Goal: Task Accomplishment & Management: Use online tool/utility

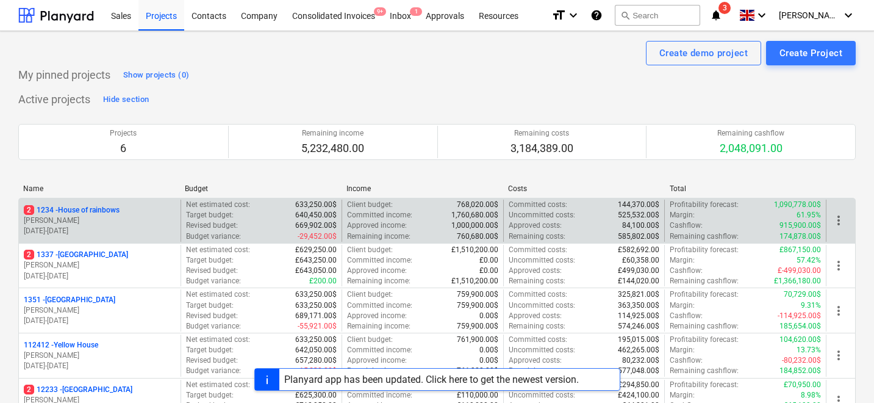
click at [128, 206] on div "2 1234 - House of rainbows" at bounding box center [100, 210] width 152 height 10
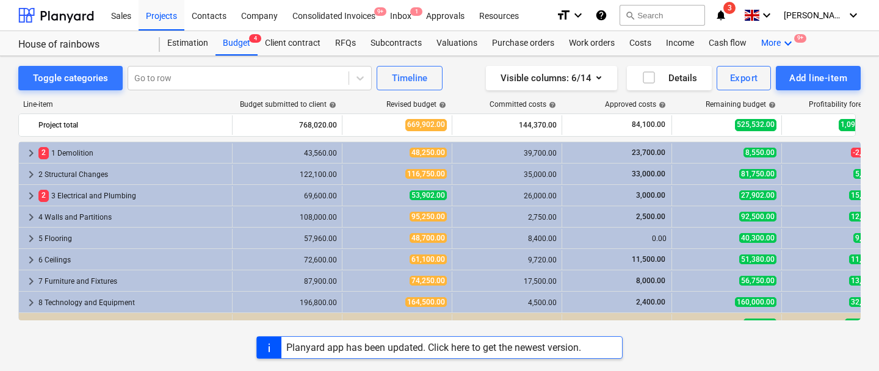
click at [783, 44] on icon "keyboard_arrow_down" at bounding box center [787, 43] width 15 height 15
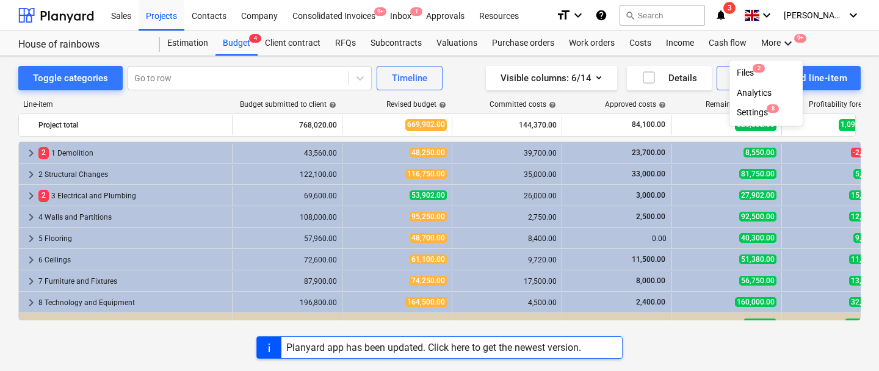
click at [779, 43] on div at bounding box center [439, 185] width 879 height 371
click at [780, 43] on icon "keyboard_arrow_down" at bounding box center [787, 43] width 15 height 15
click at [753, 73] on div "Files 2" at bounding box center [765, 73] width 59 height 10
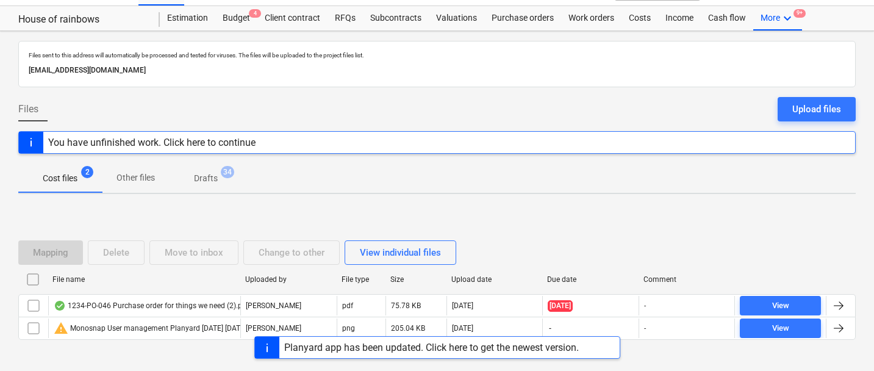
scroll to position [26, 0]
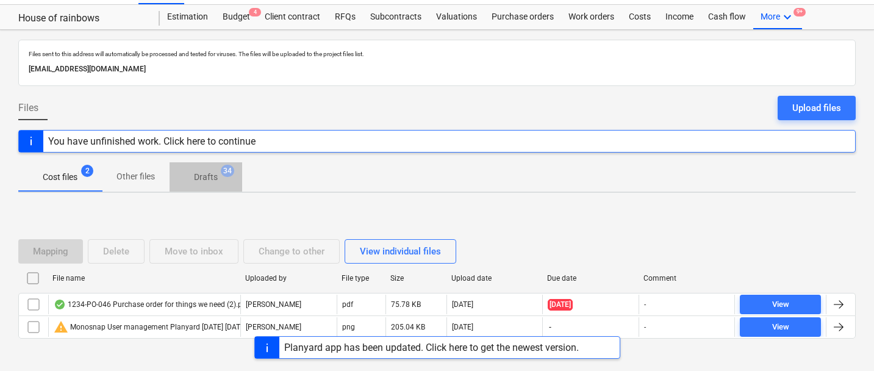
click at [215, 181] on p "Drafts" at bounding box center [206, 177] width 24 height 13
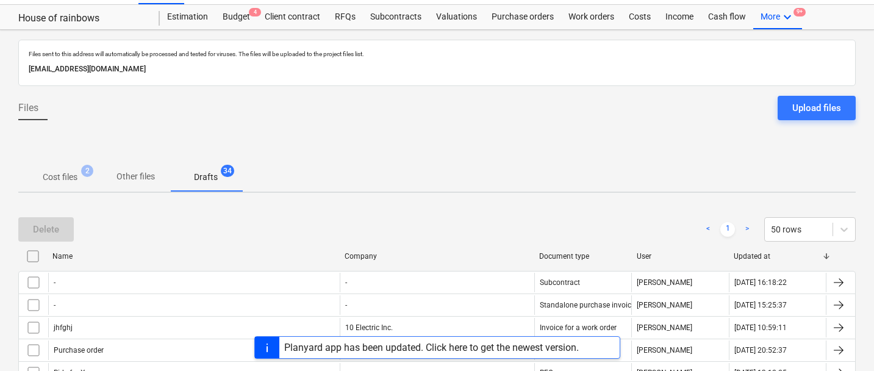
click at [68, 181] on p "Cost files" at bounding box center [60, 177] width 35 height 13
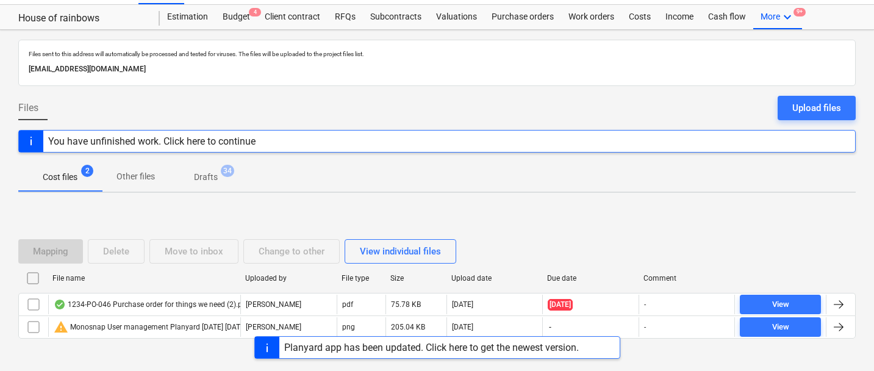
click at [193, 177] on span "Drafts 34" at bounding box center [205, 177] width 43 height 13
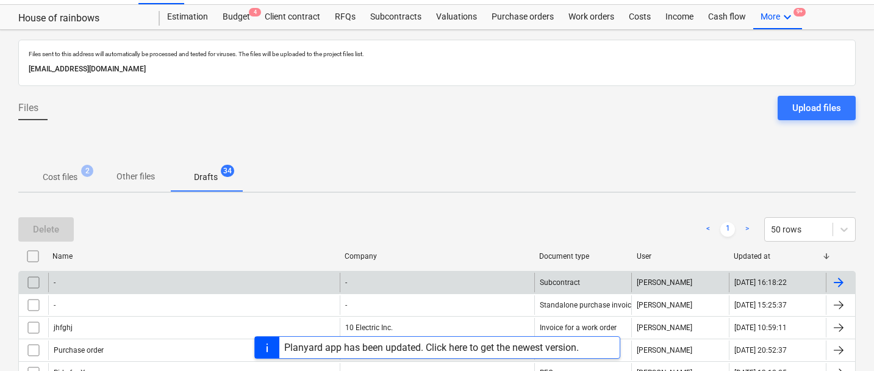
click at [107, 279] on div "-" at bounding box center [194, 283] width 292 height 20
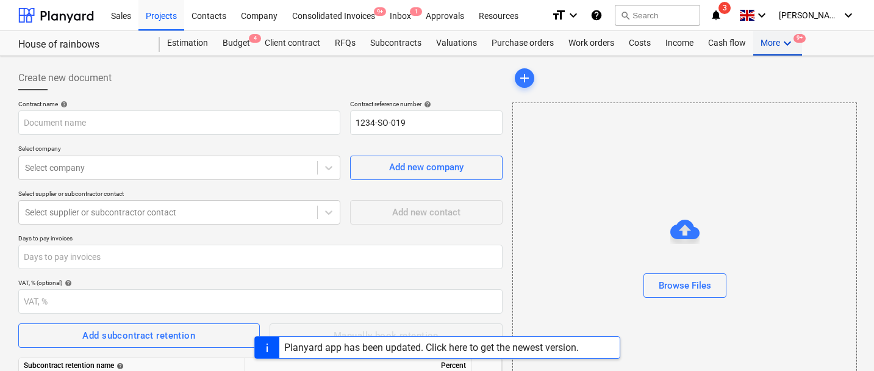
click at [772, 45] on div "More keyboard_arrow_down 9+" at bounding box center [778, 43] width 49 height 24
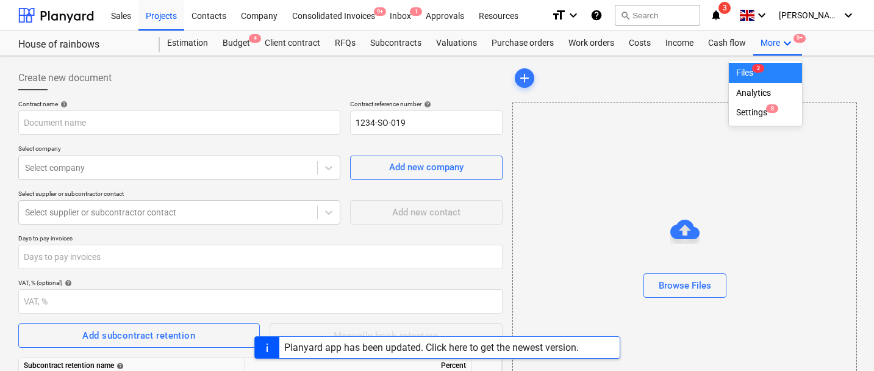
click at [755, 70] on span "2" at bounding box center [758, 68] width 12 height 9
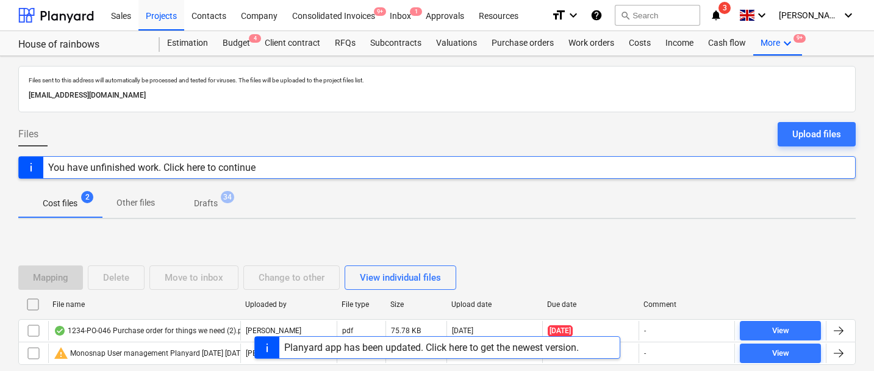
scroll to position [60, 0]
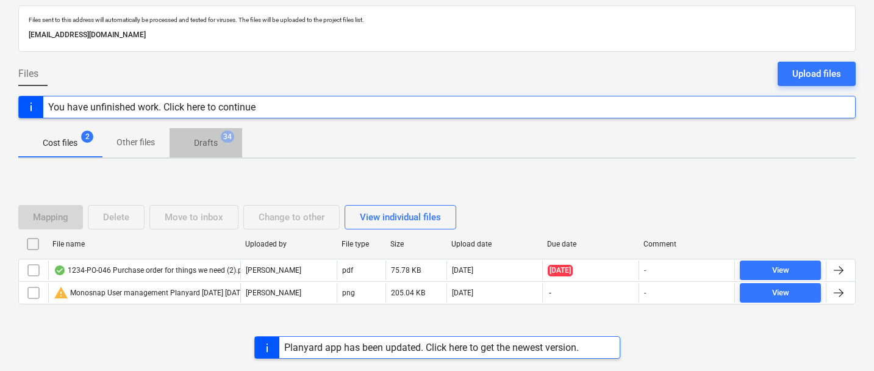
click at [206, 135] on span "Drafts 34" at bounding box center [206, 143] width 73 height 22
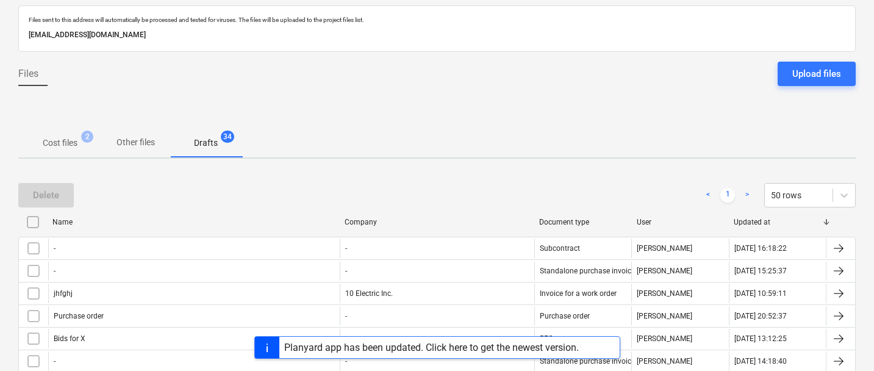
click at [33, 231] on input "checkbox" at bounding box center [33, 222] width 20 height 20
click at [33, 227] on input "checkbox" at bounding box center [33, 222] width 20 height 20
click at [38, 204] on button "Delete" at bounding box center [46, 195] width 56 height 24
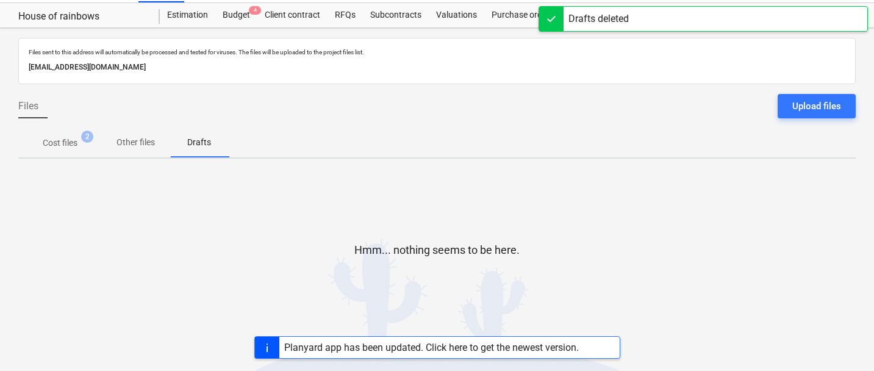
scroll to position [28, 0]
click at [68, 142] on p "Cost files" at bounding box center [60, 143] width 35 height 13
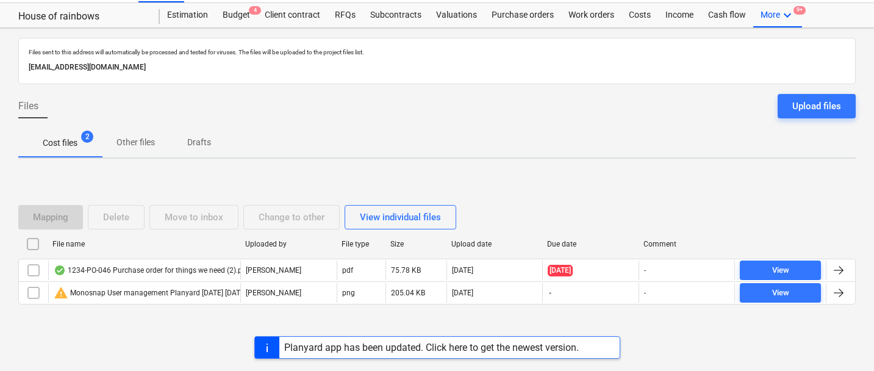
click at [278, 344] on div at bounding box center [267, 347] width 24 height 21
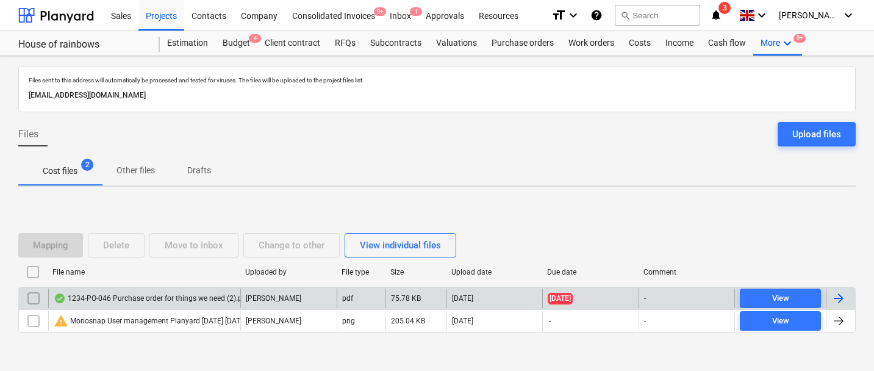
click at [104, 294] on div "1234-PO-046 Purchase order for things we need (2).pdf" at bounding box center [151, 298] width 195 height 10
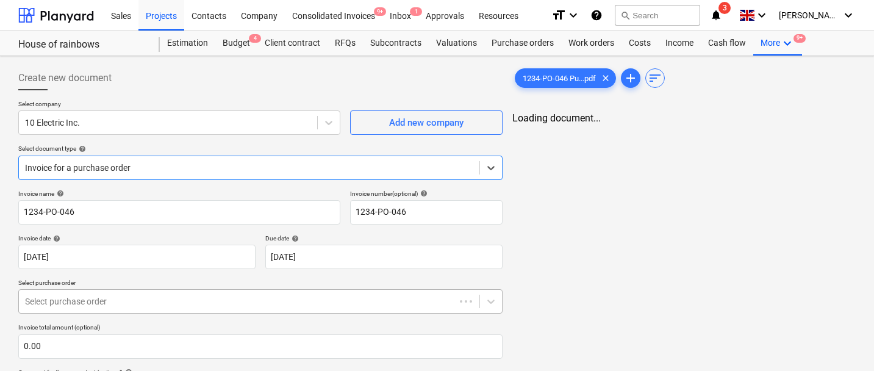
type input "1234-PO-046"
type input "[DATE]"
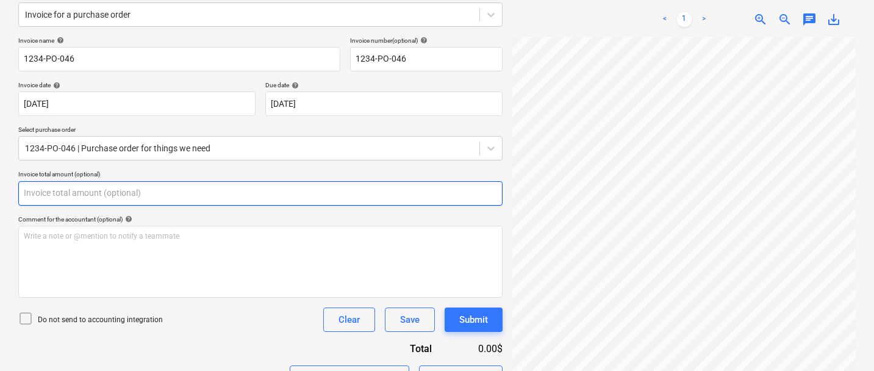
click at [196, 197] on input "text" at bounding box center [260, 193] width 484 height 24
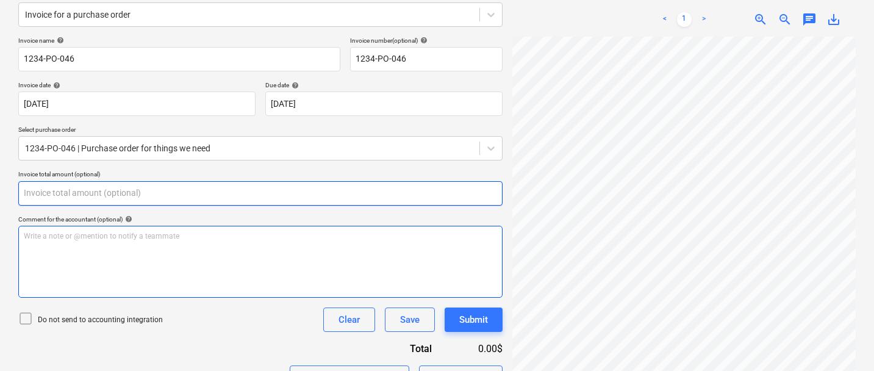
scroll to position [272, 0]
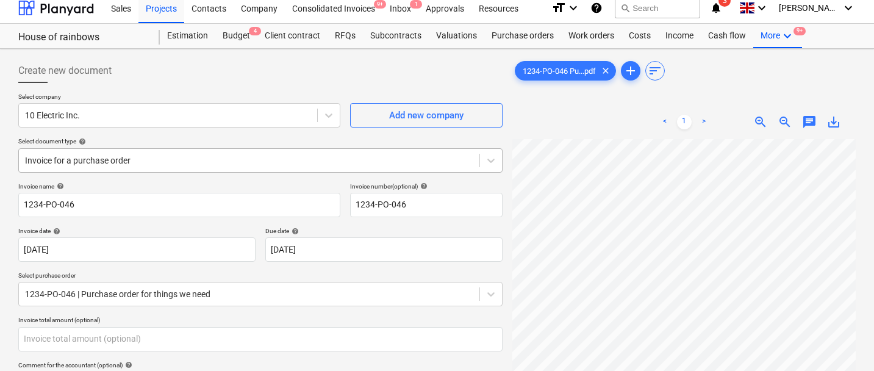
type input "0.00"
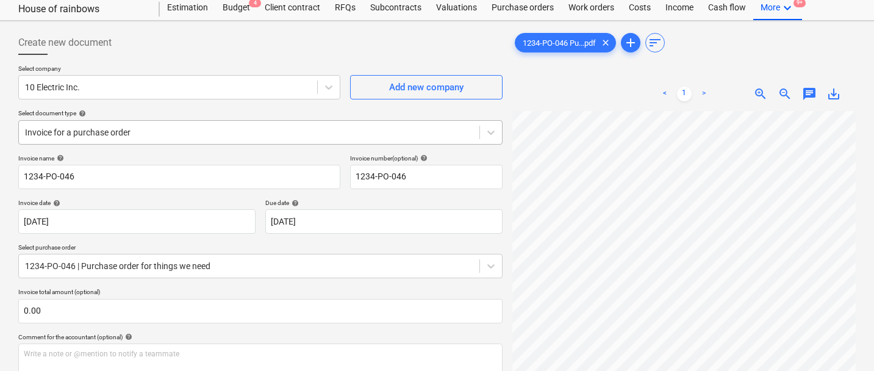
click at [240, 171] on body "Sales Projects Contacts Company Consolidated Invoices 9+ Inbox 1 Approvals Reso…" at bounding box center [437, 150] width 874 height 371
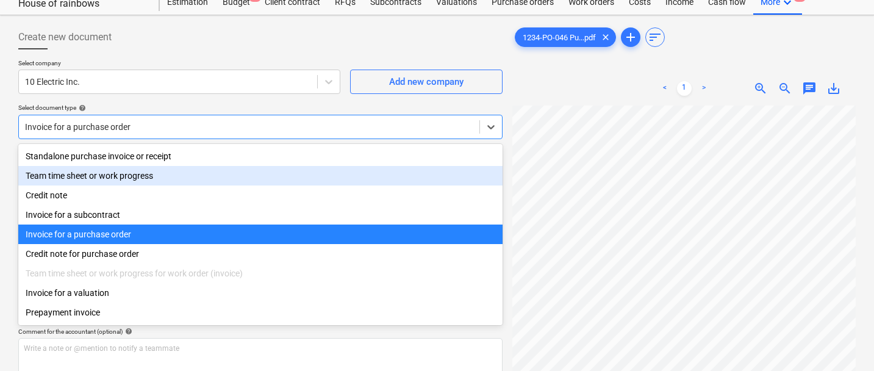
scroll to position [41, 0]
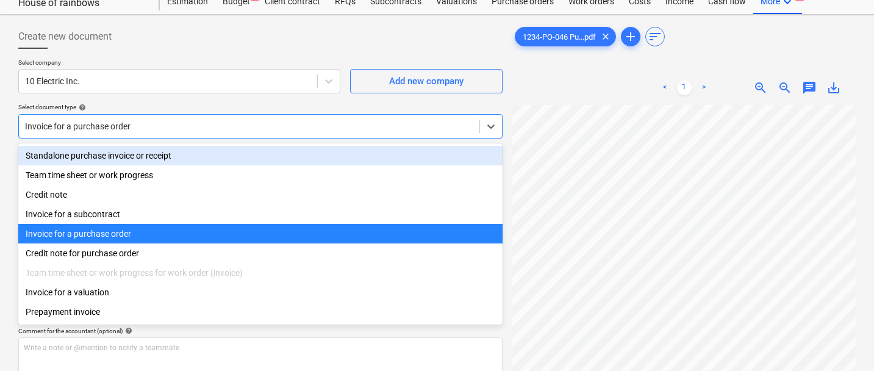
click at [207, 152] on div "Standalone purchase invoice or receipt" at bounding box center [260, 156] width 484 height 20
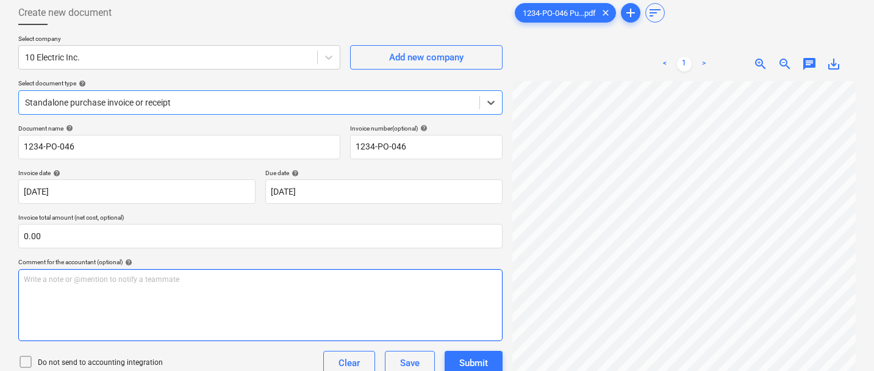
scroll to position [148, 0]
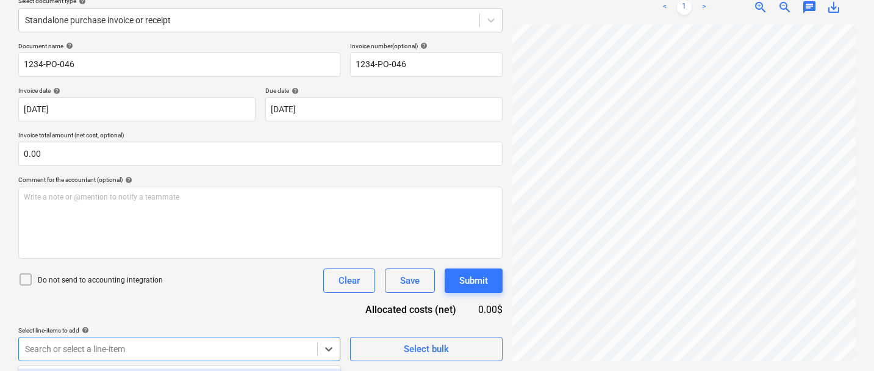
click at [310, 223] on body "Sales Projects Contacts Company Consolidated Invoices 9+ Inbox 1 Approvals Reso…" at bounding box center [437, 37] width 874 height 371
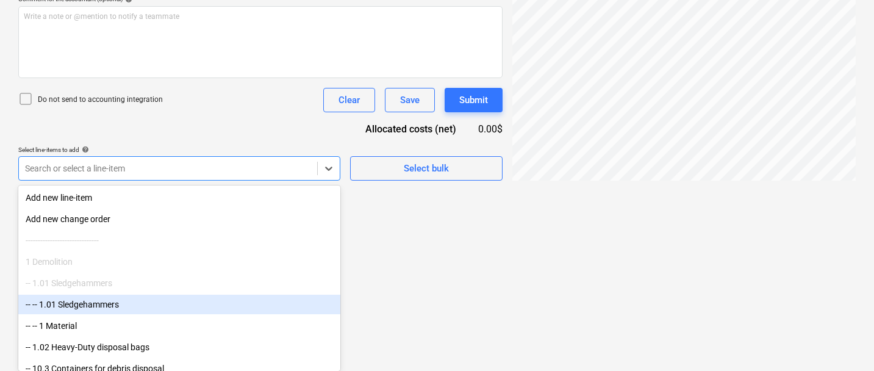
drag, startPoint x: 310, startPoint y: 352, endPoint x: 254, endPoint y: 312, distance: 68.2
click at [254, 309] on div "-- -- 1.01 Sledgehammers" at bounding box center [179, 305] width 322 height 20
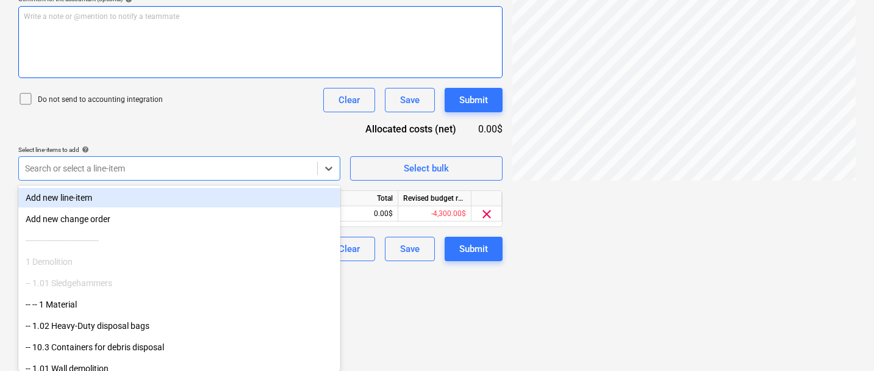
click at [227, 118] on div "Document name help 1234-PO-046 Invoice number (optional) help 1234-PO-046 Invoi…" at bounding box center [260, 61] width 484 height 400
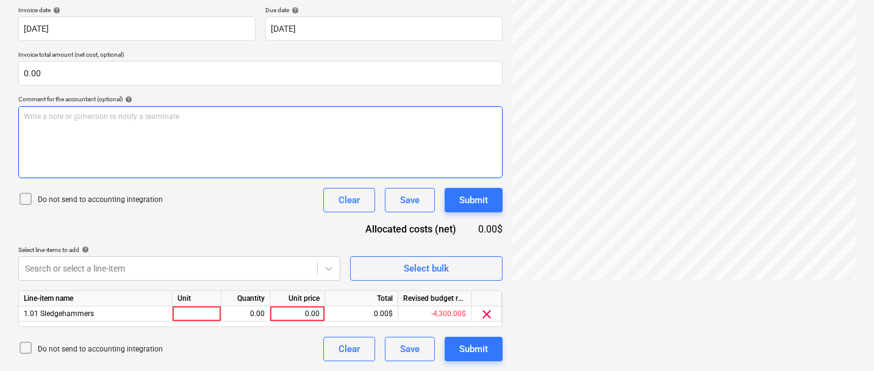
scroll to position [228, 0]
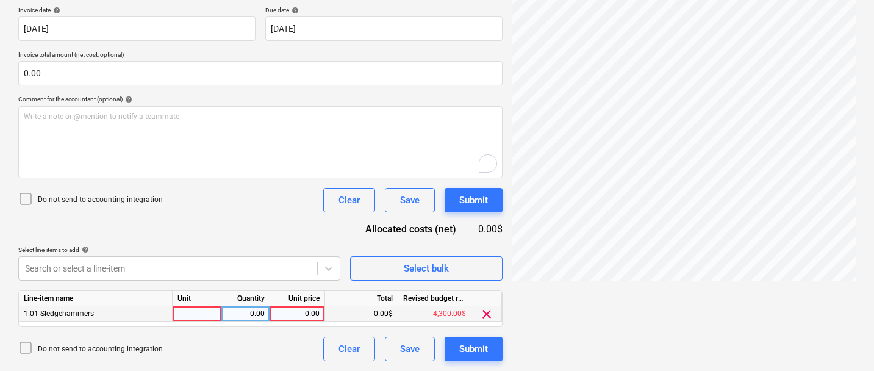
click at [294, 312] on div "0.00" at bounding box center [297, 313] width 45 height 15
type input "1000"
click at [283, 240] on div "Document name help 1234-PO-046 Invoice number (optional) help 1234-PO-046 Invoi…" at bounding box center [260, 162] width 484 height 400
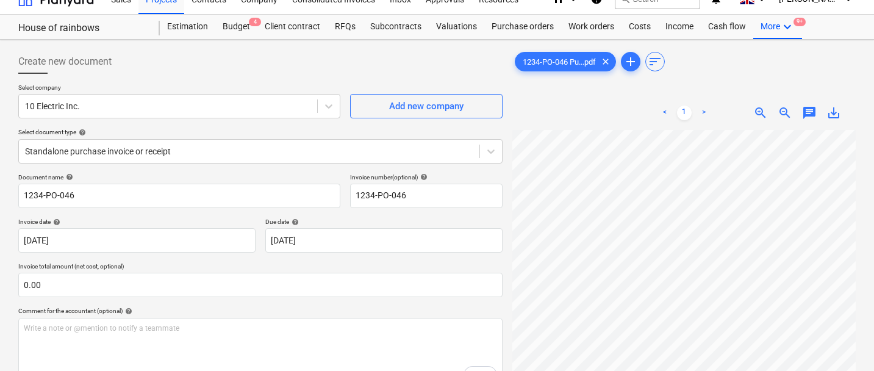
scroll to position [0, 0]
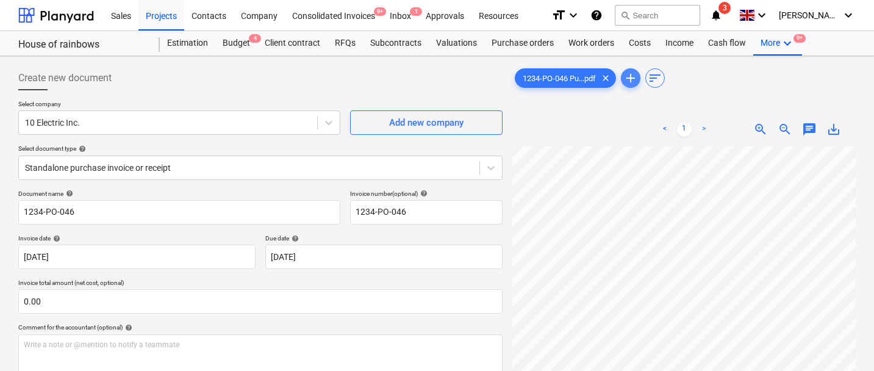
click at [636, 77] on span "add" at bounding box center [631, 78] width 15 height 15
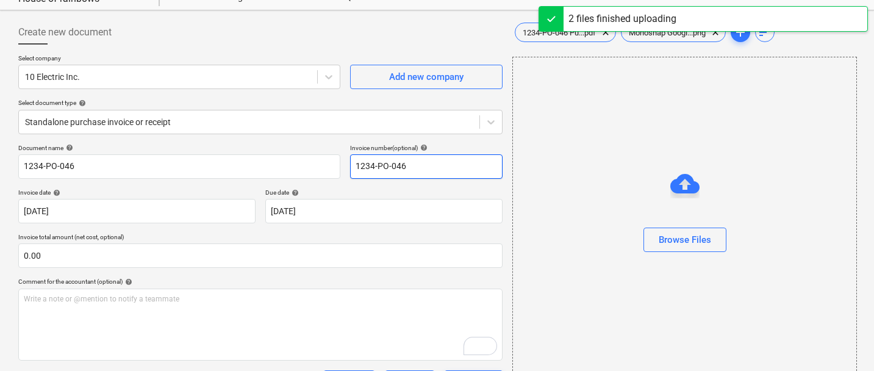
scroll to position [228, 0]
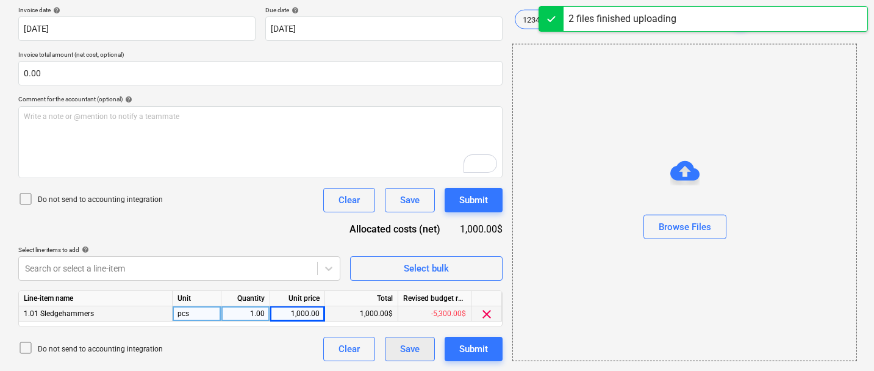
click at [406, 353] on div "Save" at bounding box center [410, 349] width 20 height 16
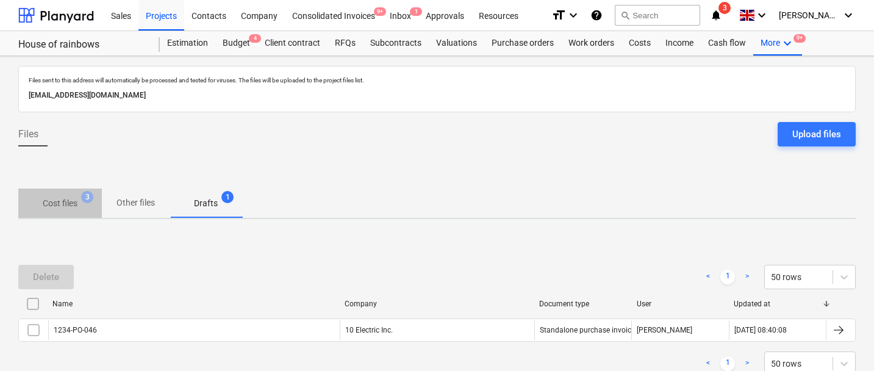
click at [68, 203] on p "Cost files" at bounding box center [60, 203] width 35 height 13
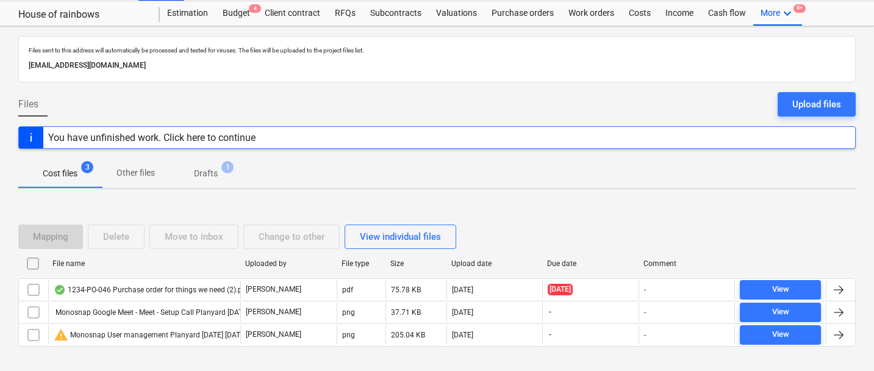
scroll to position [34, 0]
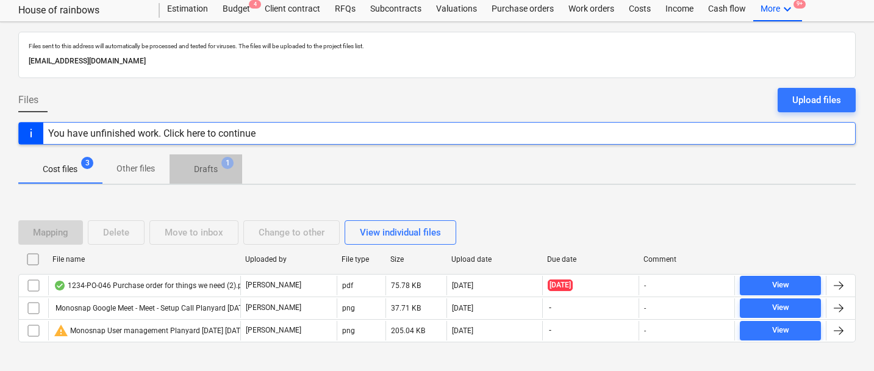
click at [205, 175] on p "Drafts" at bounding box center [206, 169] width 24 height 13
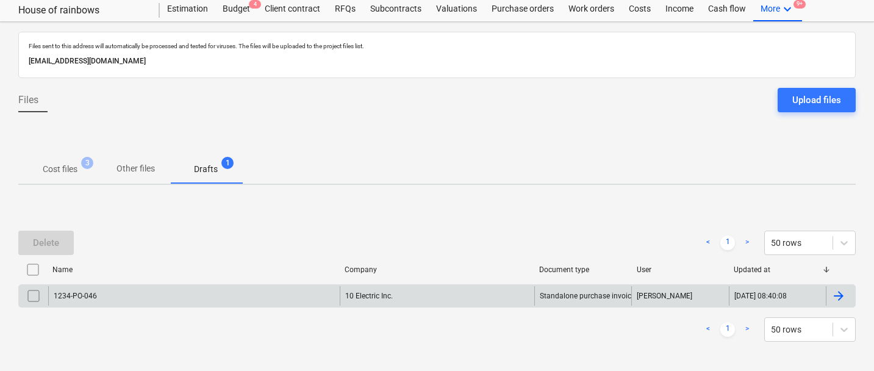
click at [103, 298] on div "1234-PO-046" at bounding box center [194, 296] width 292 height 20
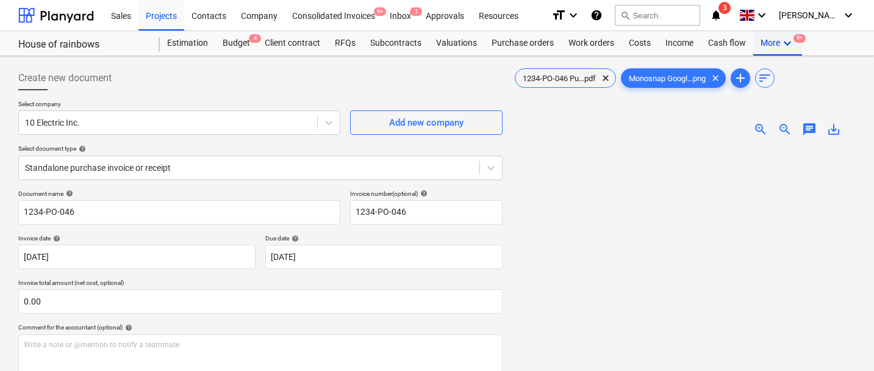
click at [774, 42] on div "More keyboard_arrow_down 9+" at bounding box center [778, 43] width 49 height 24
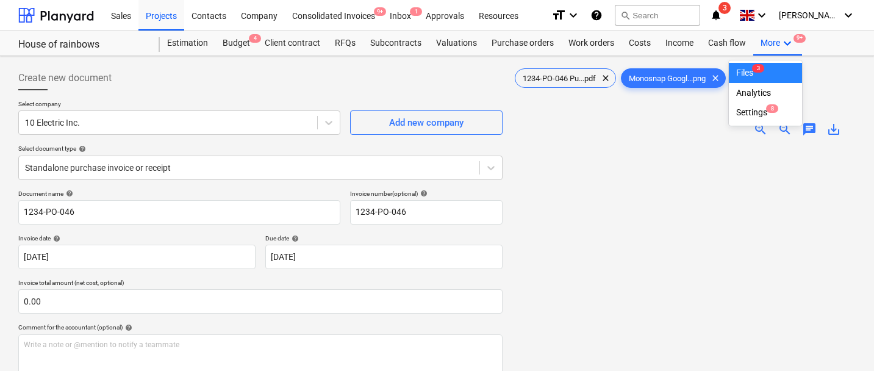
click at [743, 70] on div "Files 3" at bounding box center [765, 73] width 59 height 10
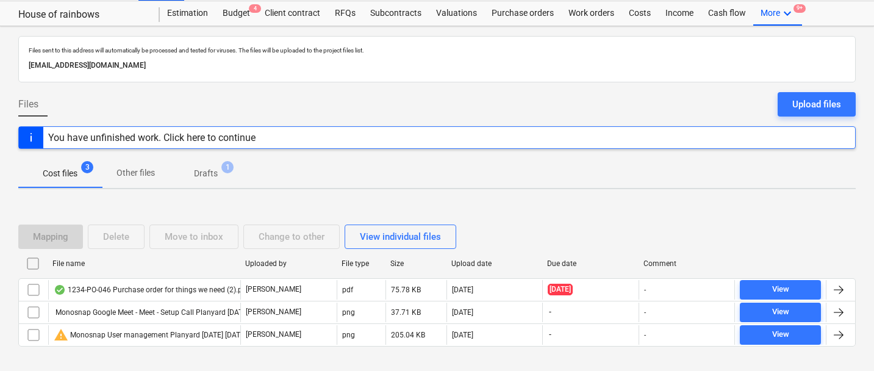
scroll to position [31, 0]
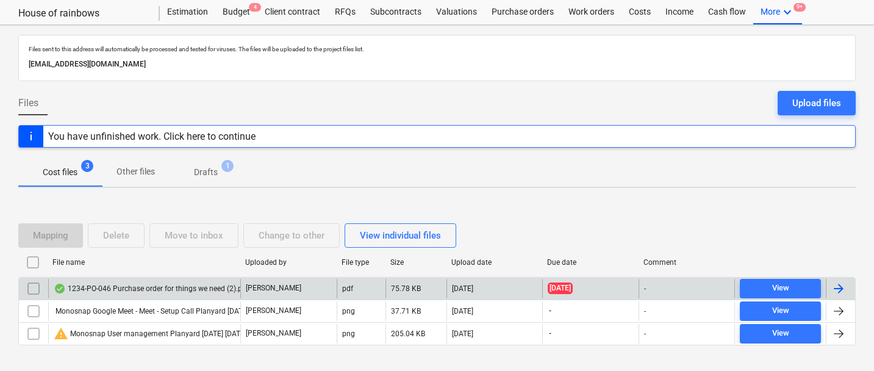
click at [35, 286] on input "checkbox" at bounding box center [34, 289] width 20 height 20
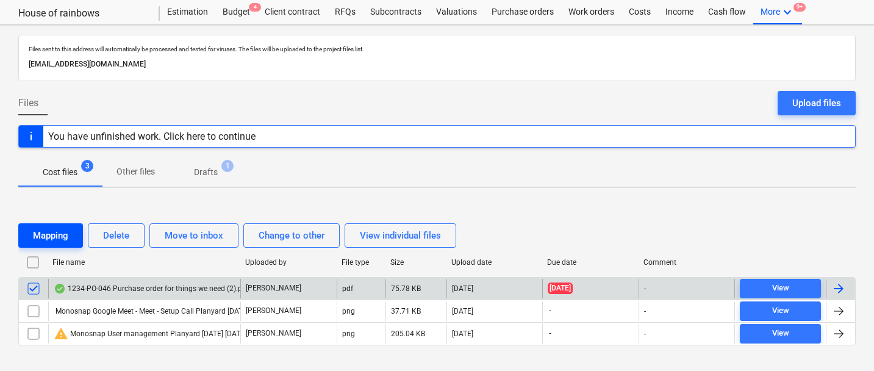
click at [55, 226] on button "Mapping" at bounding box center [50, 235] width 65 height 24
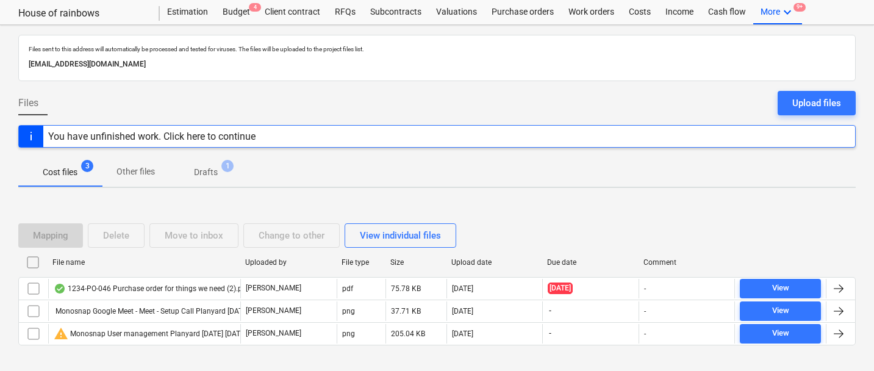
scroll to position [53, 0]
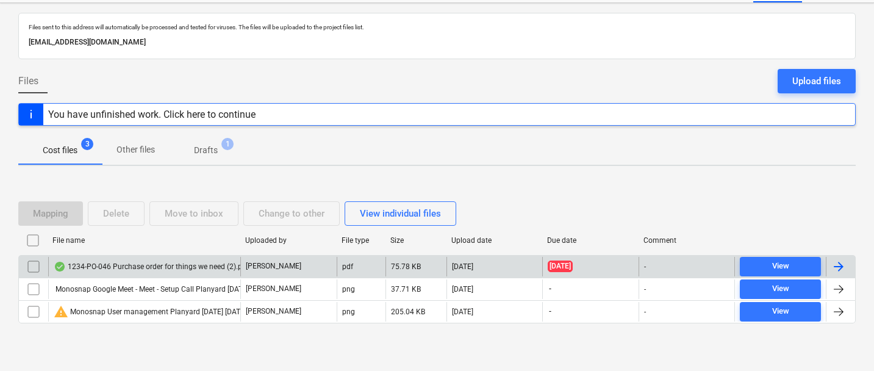
click at [34, 265] on input "checkbox" at bounding box center [34, 267] width 20 height 20
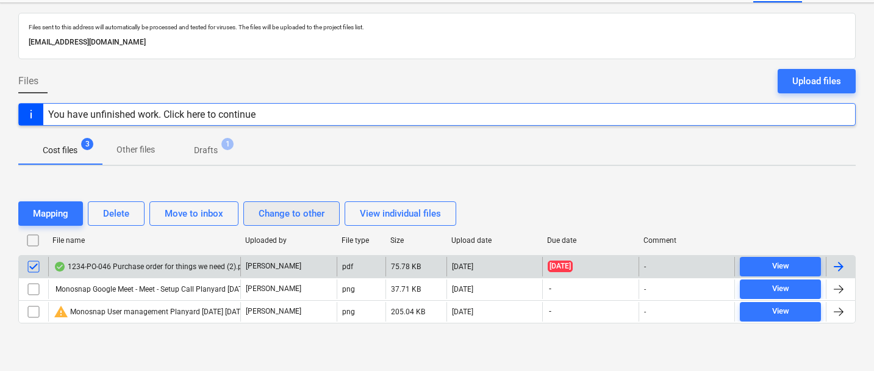
click at [278, 215] on div "Change to other" at bounding box center [292, 214] width 66 height 16
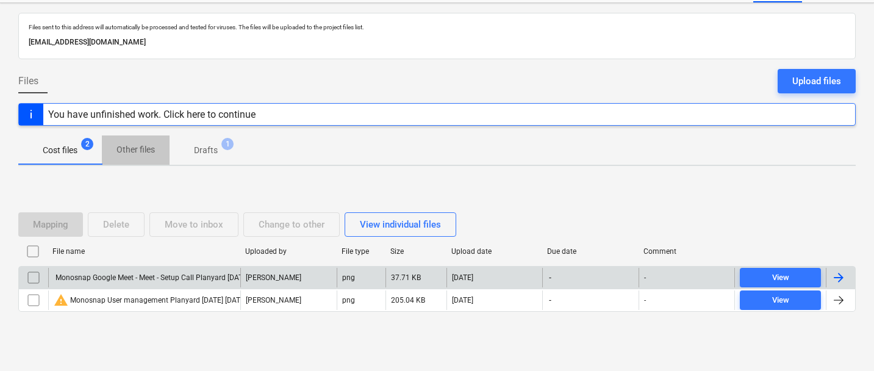
click at [125, 154] on p "Other files" at bounding box center [136, 149] width 38 height 13
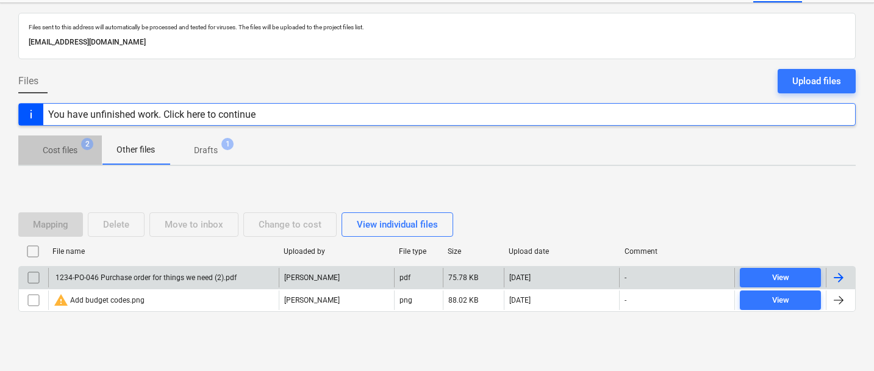
click at [76, 150] on p "Cost files" at bounding box center [60, 150] width 35 height 13
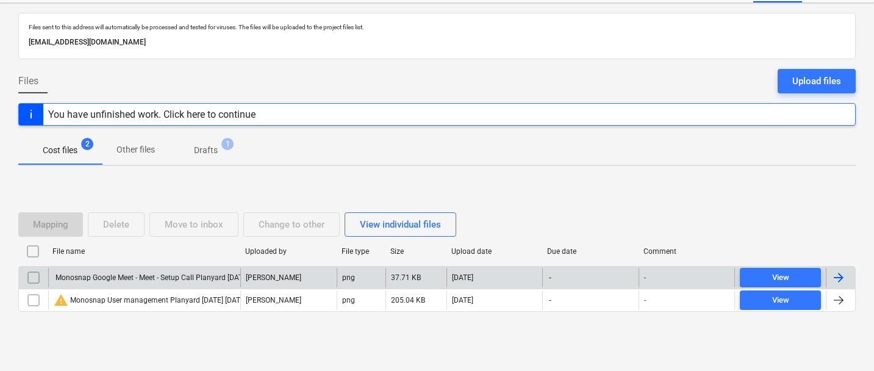
click at [117, 156] on span "Other files" at bounding box center [136, 150] width 68 height 20
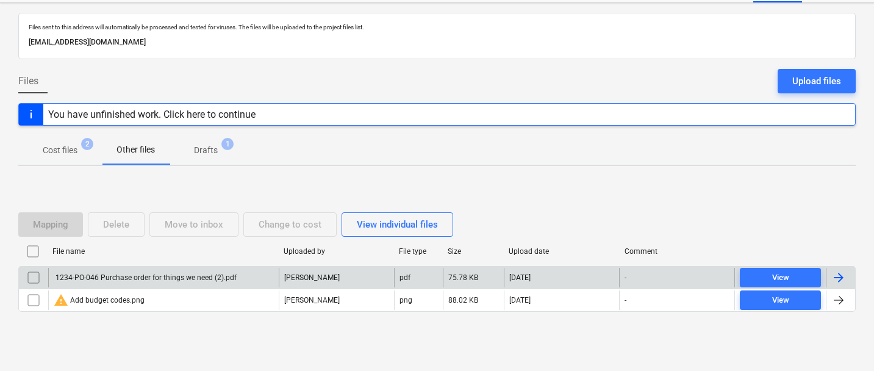
click at [74, 270] on div "1234-PO-046 Purchase order for things we need (2).pdf" at bounding box center [163, 278] width 231 height 20
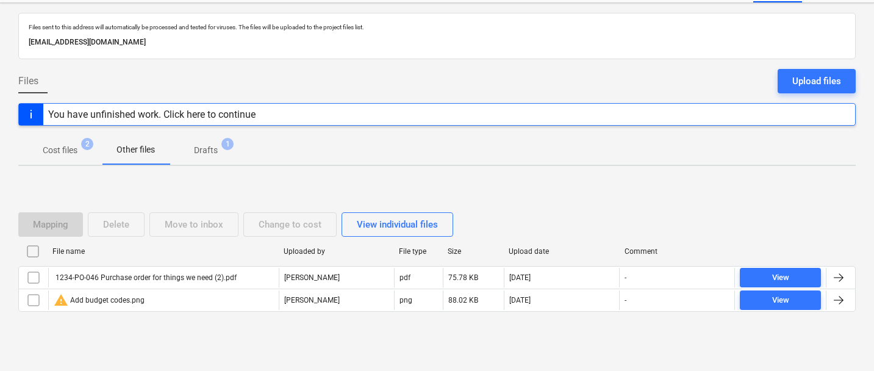
click at [67, 154] on p "Cost files" at bounding box center [60, 150] width 35 height 13
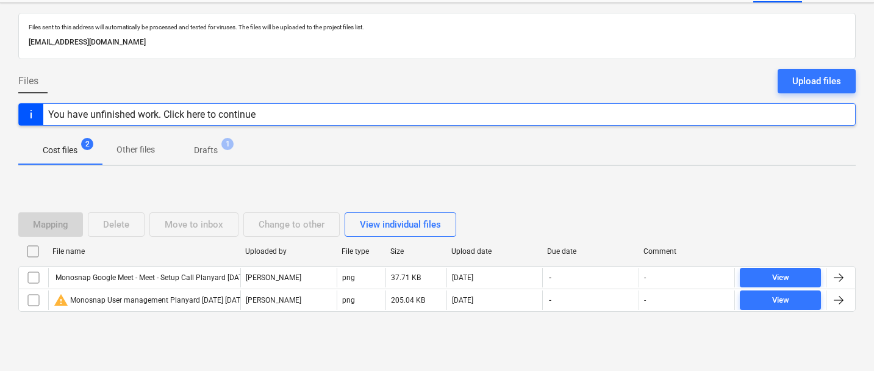
scroll to position [60, 0]
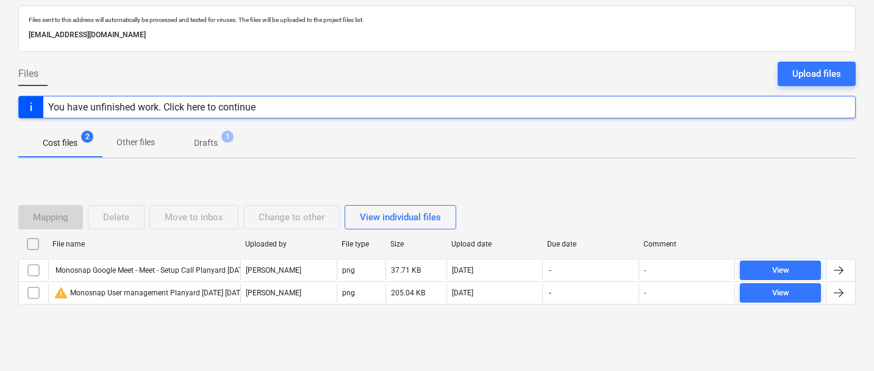
click at [125, 146] on p "Other files" at bounding box center [136, 142] width 38 height 13
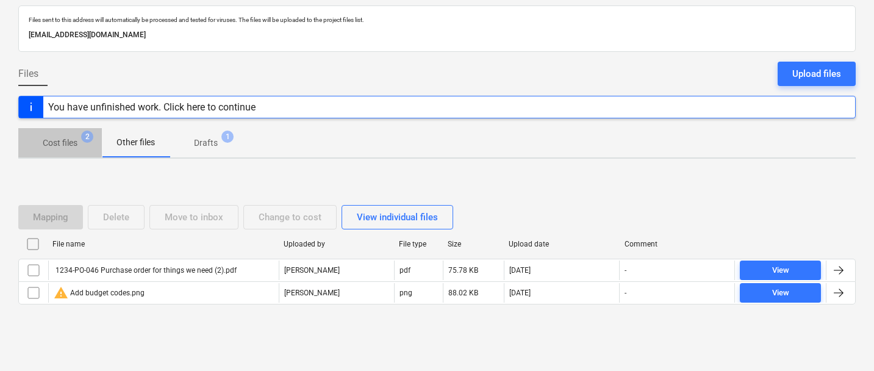
click at [57, 147] on p "Cost files" at bounding box center [60, 143] width 35 height 13
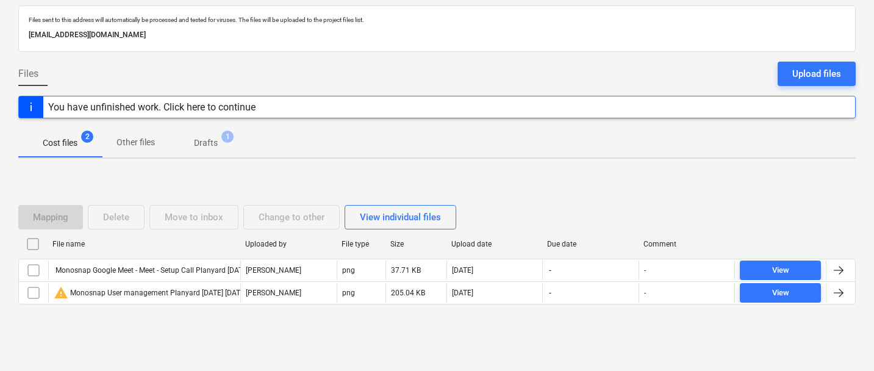
click at [134, 137] on p "Other files" at bounding box center [136, 142] width 38 height 13
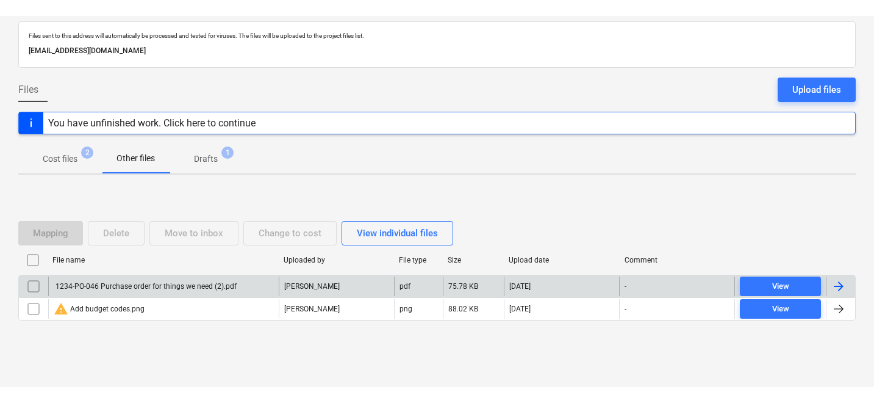
scroll to position [29, 0]
